Goal: Find specific page/section: Find specific page/section

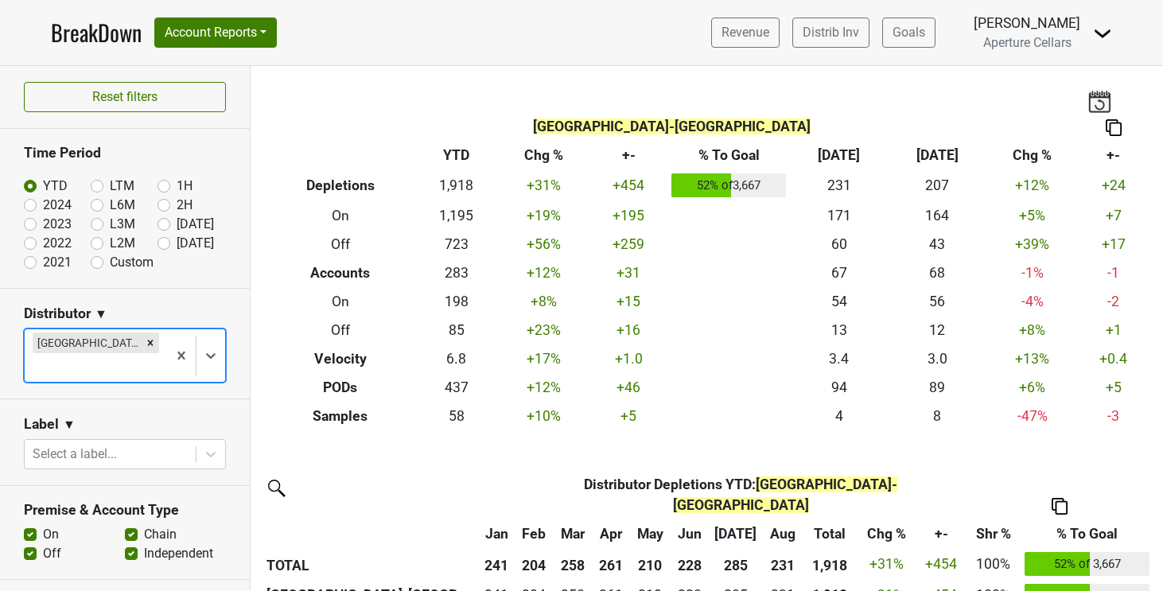
scroll to position [342, 0]
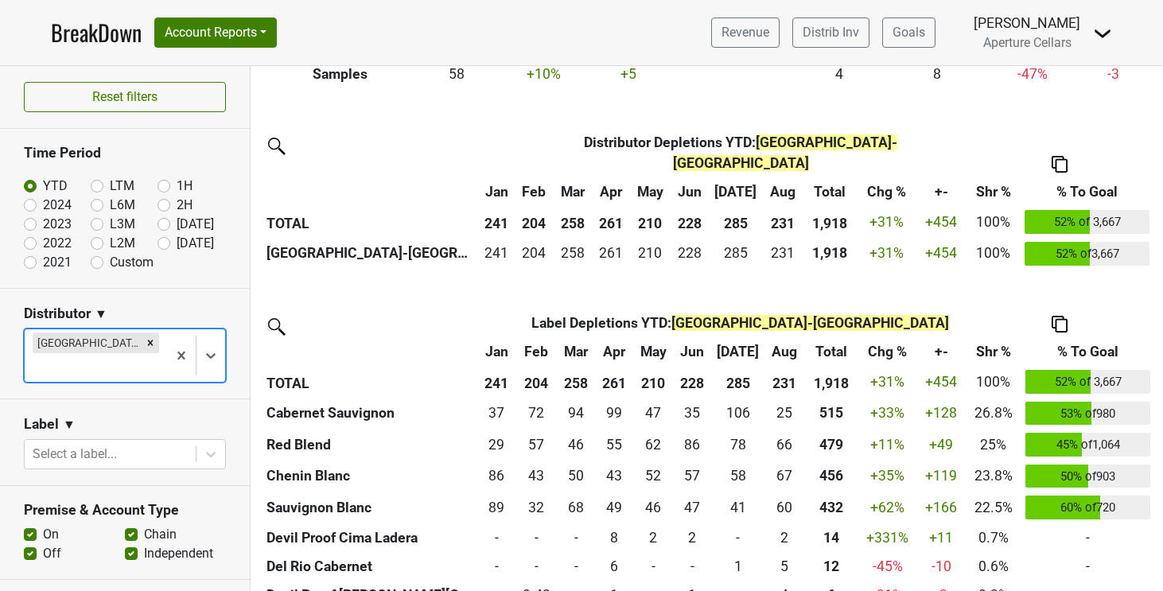
click at [1101, 37] on img at bounding box center [1102, 33] width 19 height 19
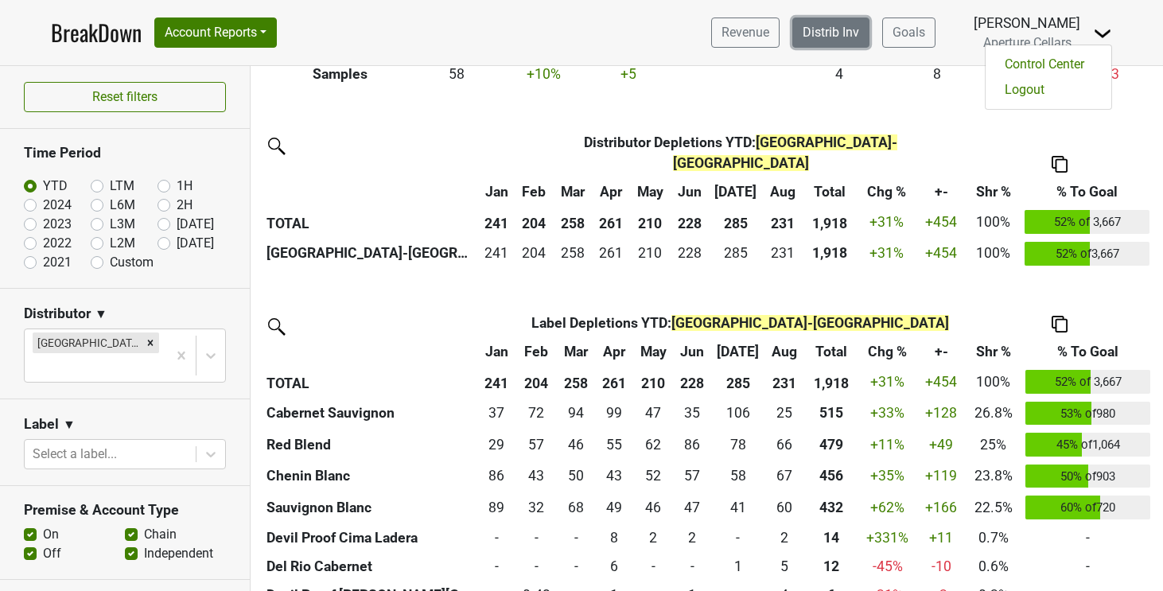
click at [868, 28] on link "Distrib Inv" at bounding box center [830, 33] width 77 height 30
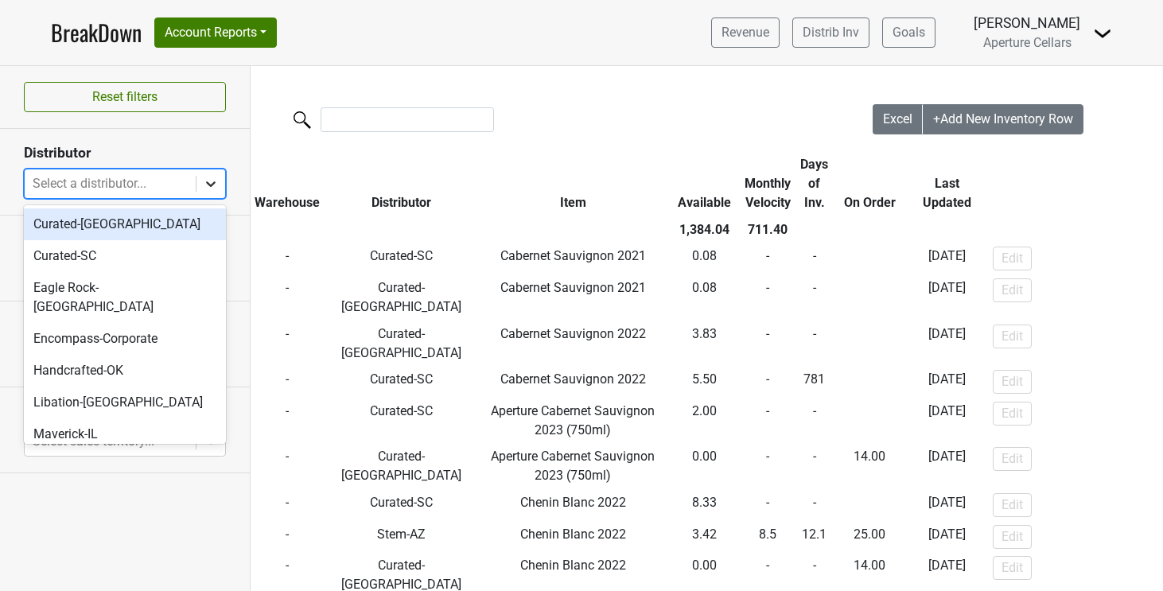
click at [215, 191] on div at bounding box center [211, 183] width 29 height 29
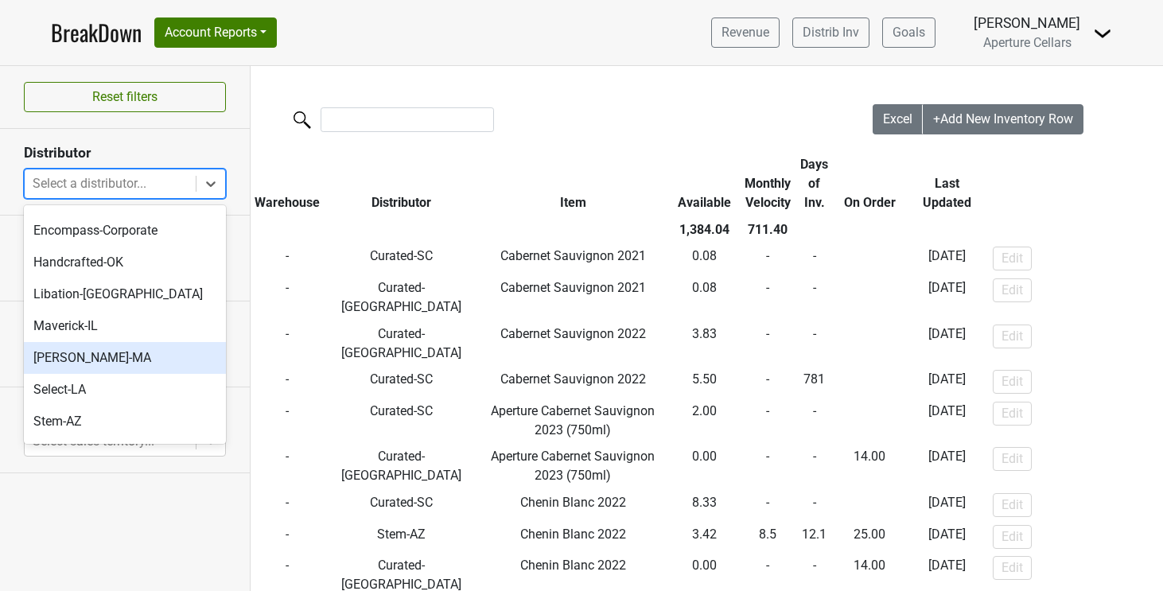
scroll to position [118, 0]
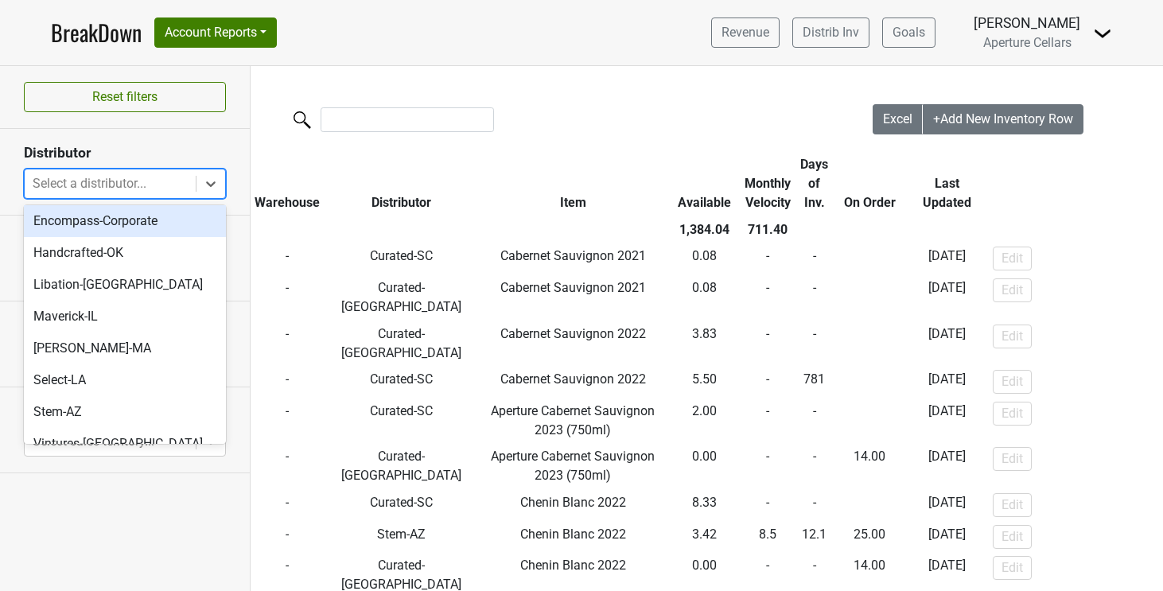
click at [221, 134] on section "Distributor option Encompass-Corporate focused, 4 of 11. 11 results available. …" at bounding box center [125, 172] width 250 height 86
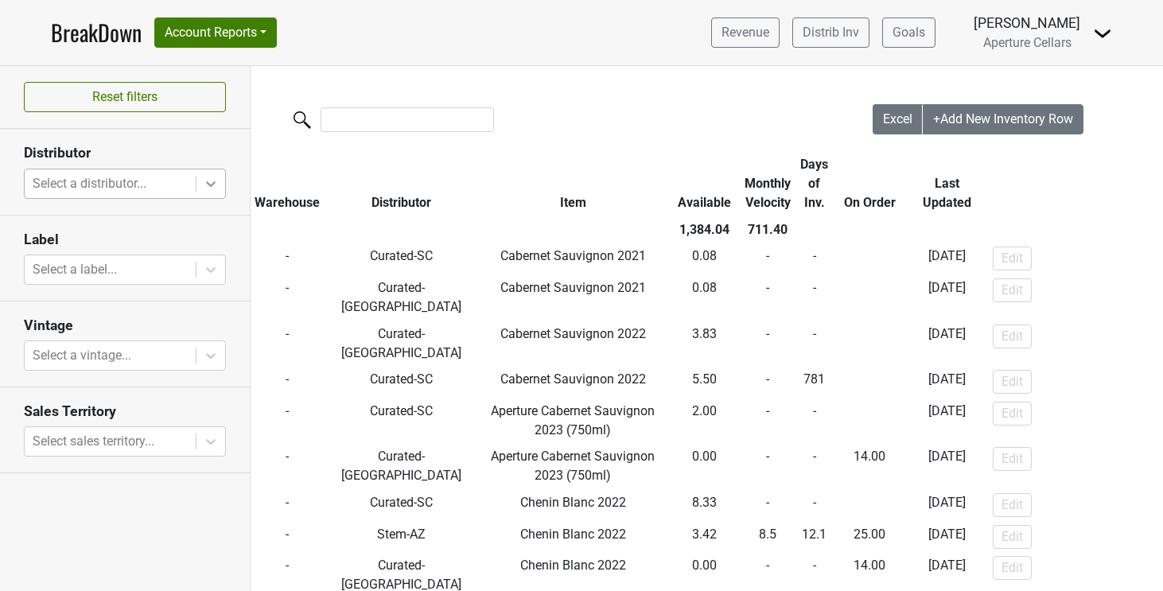
click at [207, 181] on icon at bounding box center [211, 184] width 10 height 6
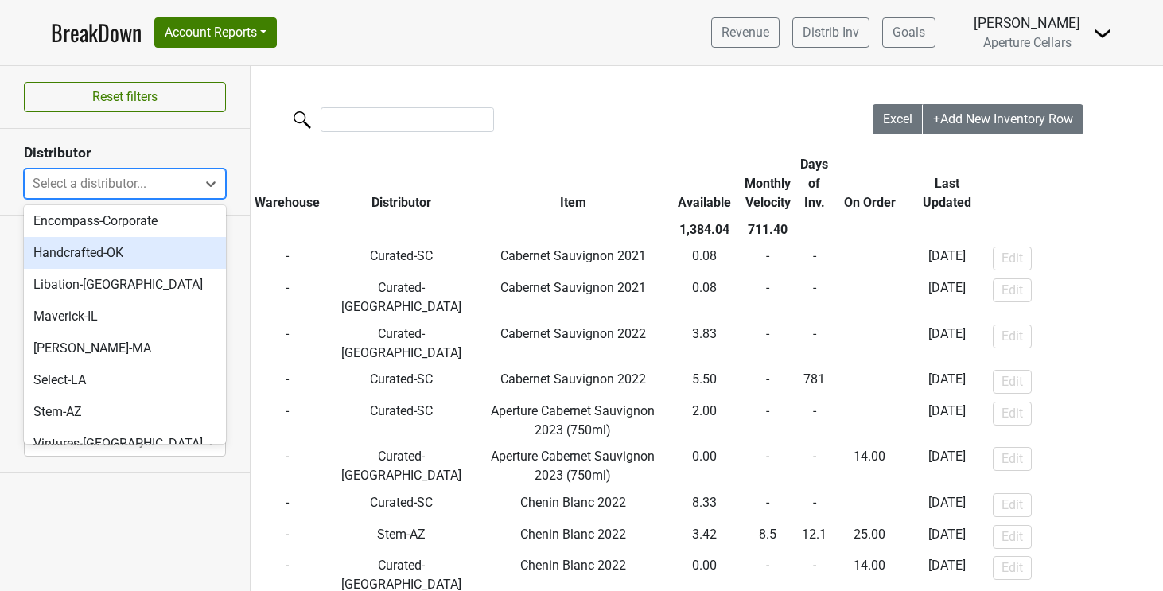
click at [189, 146] on h3 "Distributor" at bounding box center [125, 153] width 202 height 17
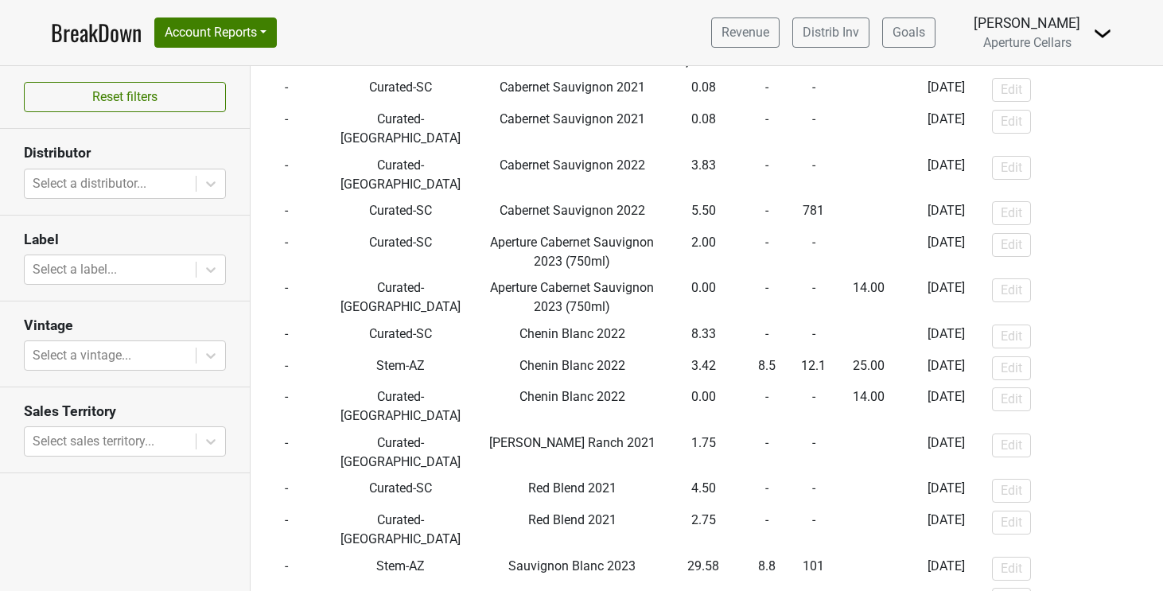
scroll to position [0, 1]
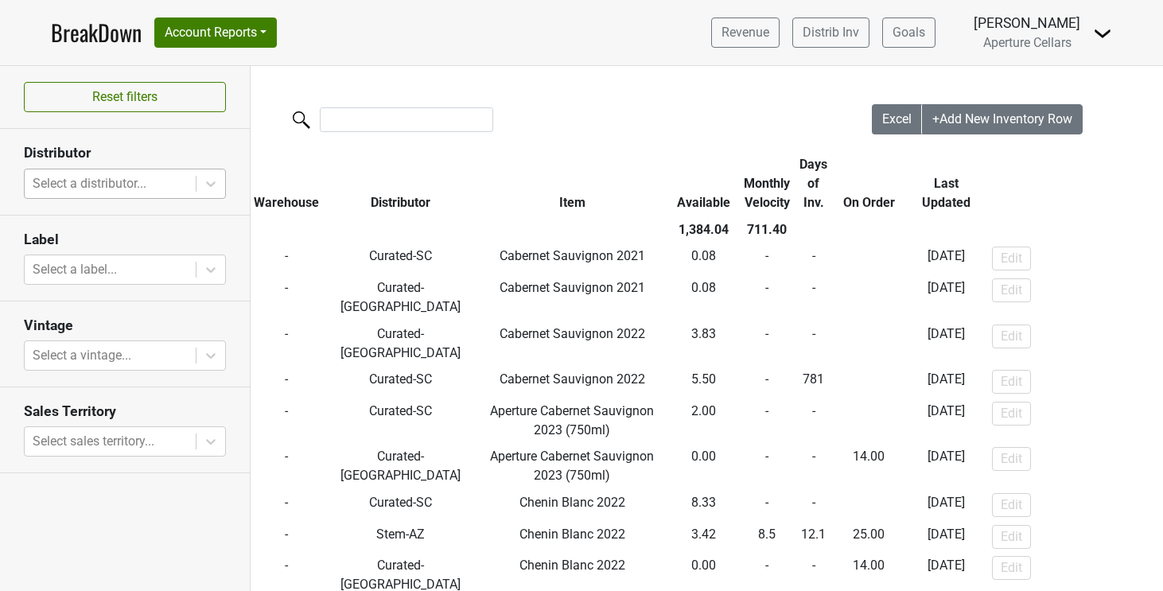
click at [182, 181] on div at bounding box center [110, 184] width 155 height 22
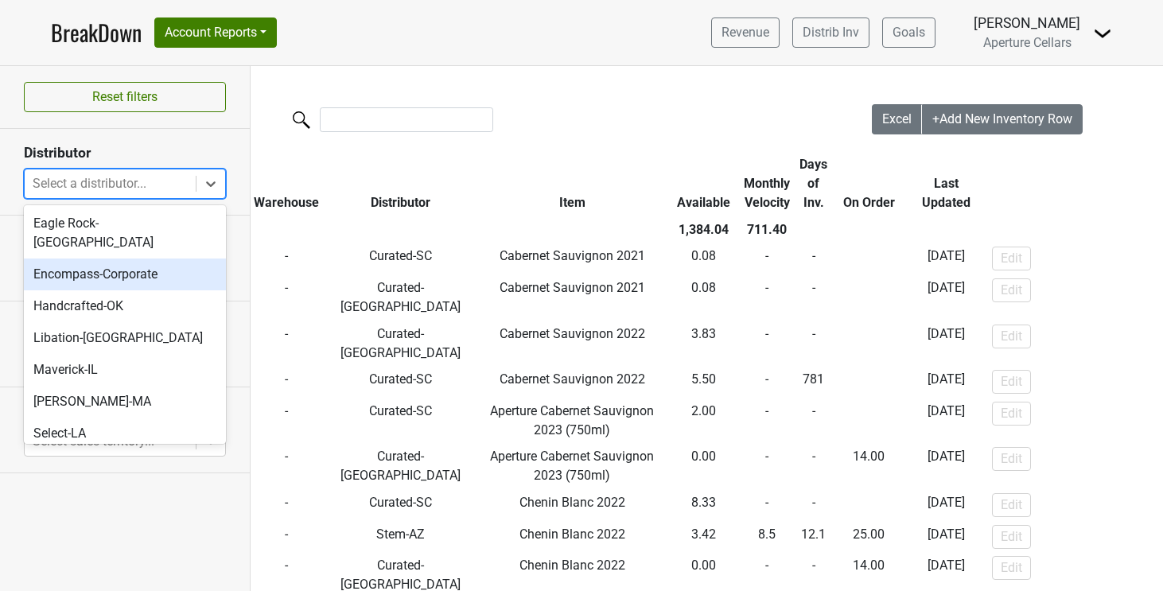
scroll to position [118, 0]
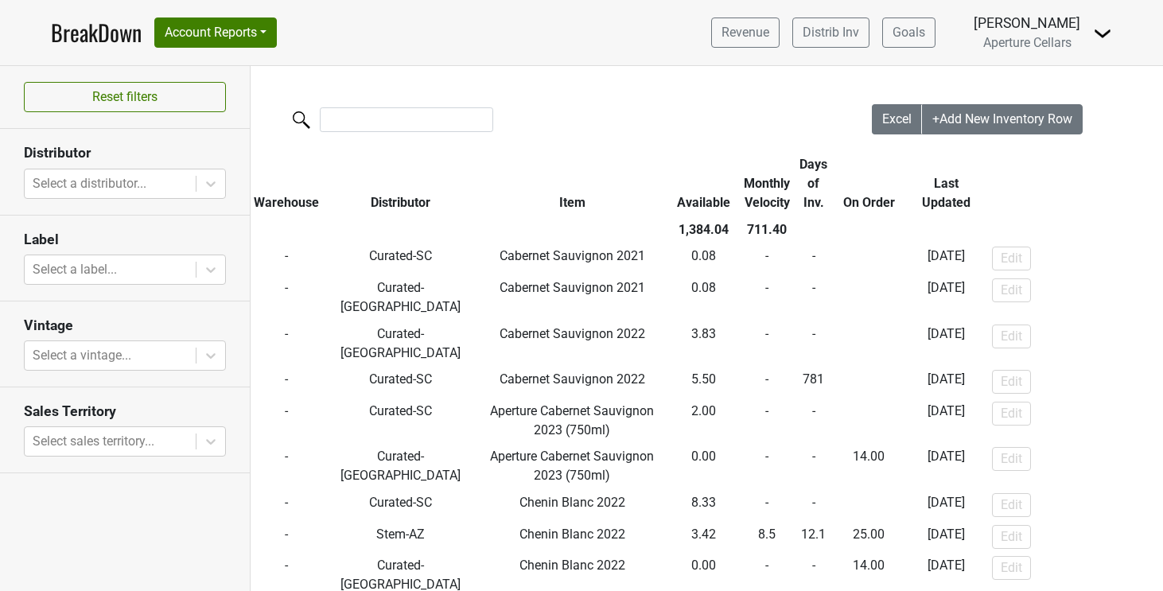
click at [231, 504] on div "Reset filters Distributor Select a distributor... Label Select a label... Vinta…" at bounding box center [125, 328] width 251 height 525
